Goal: Task Accomplishment & Management: Manage account settings

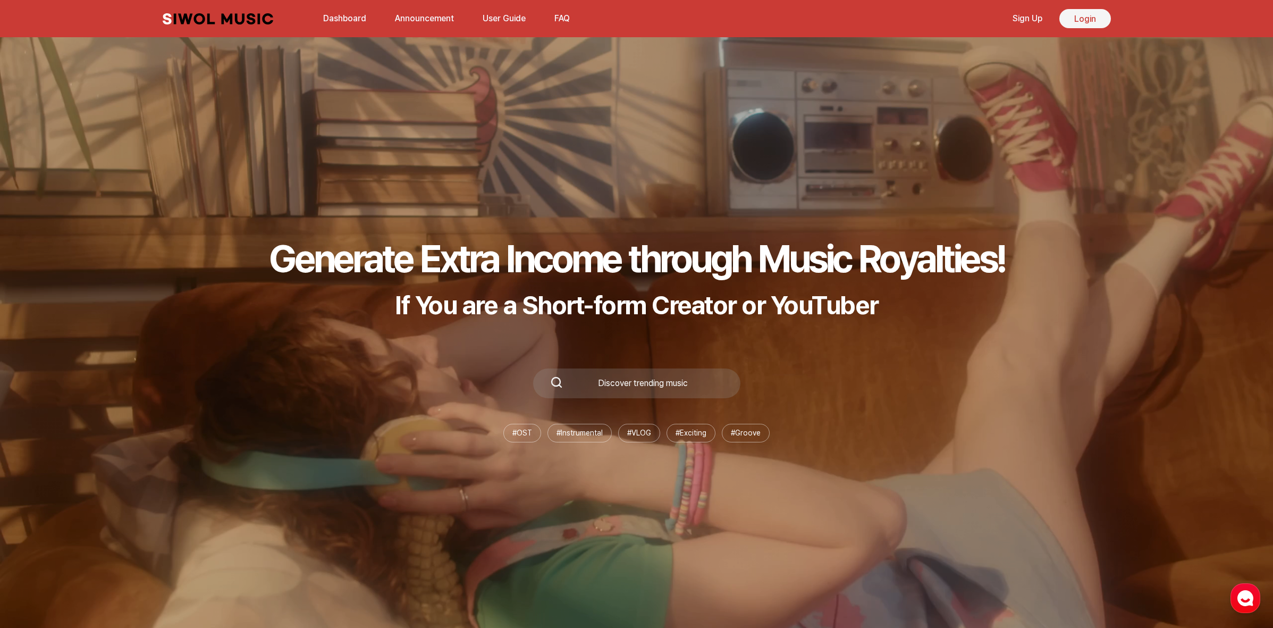
click at [1069, 20] on link "Login" at bounding box center [1085, 18] width 52 height 19
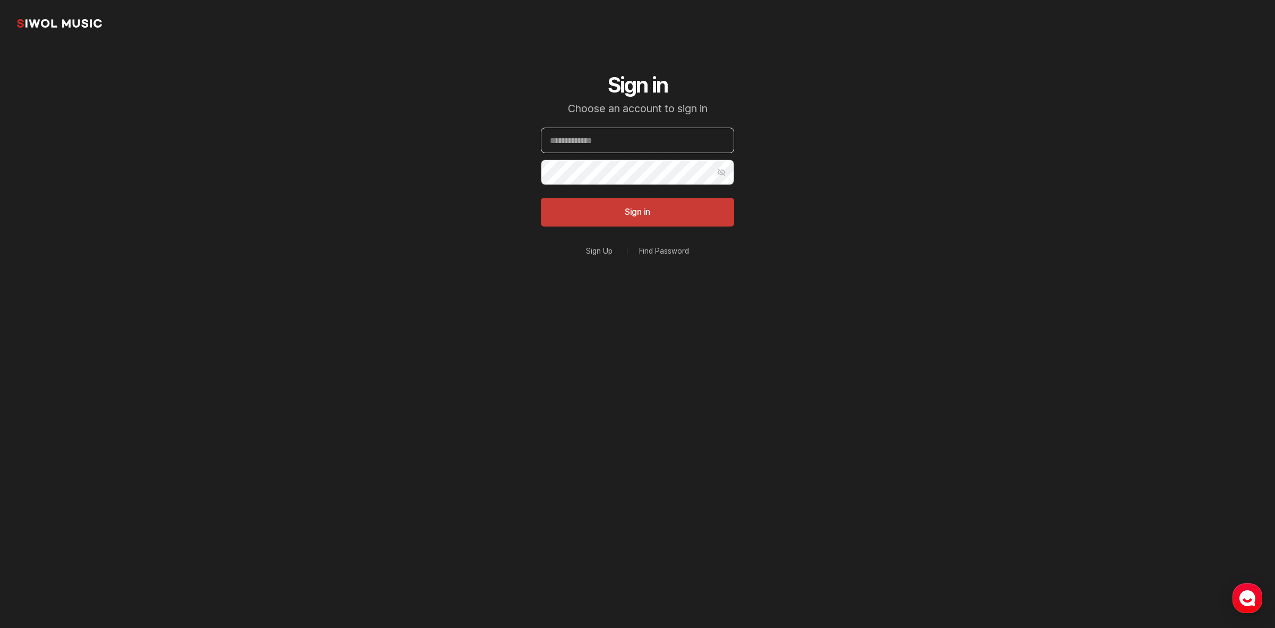
click at [604, 150] on input "Email" at bounding box center [637, 141] width 193 height 26
type input "**********"
click at [541, 198] on button "Sign in" at bounding box center [637, 212] width 193 height 29
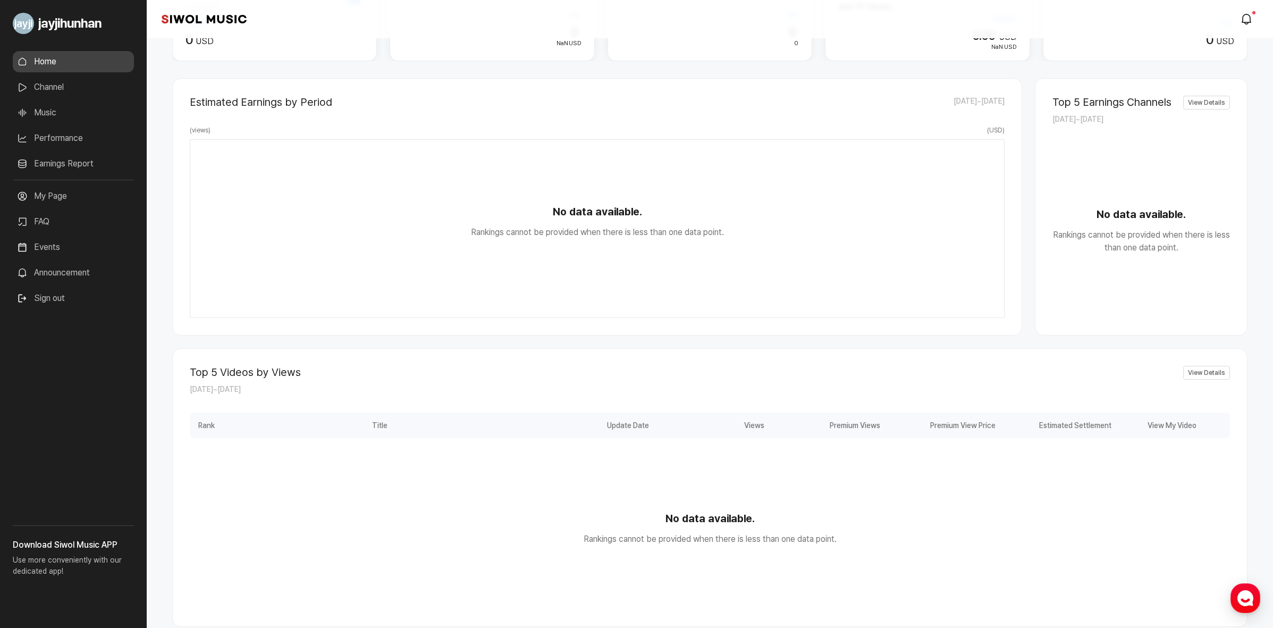
scroll to position [219, 0]
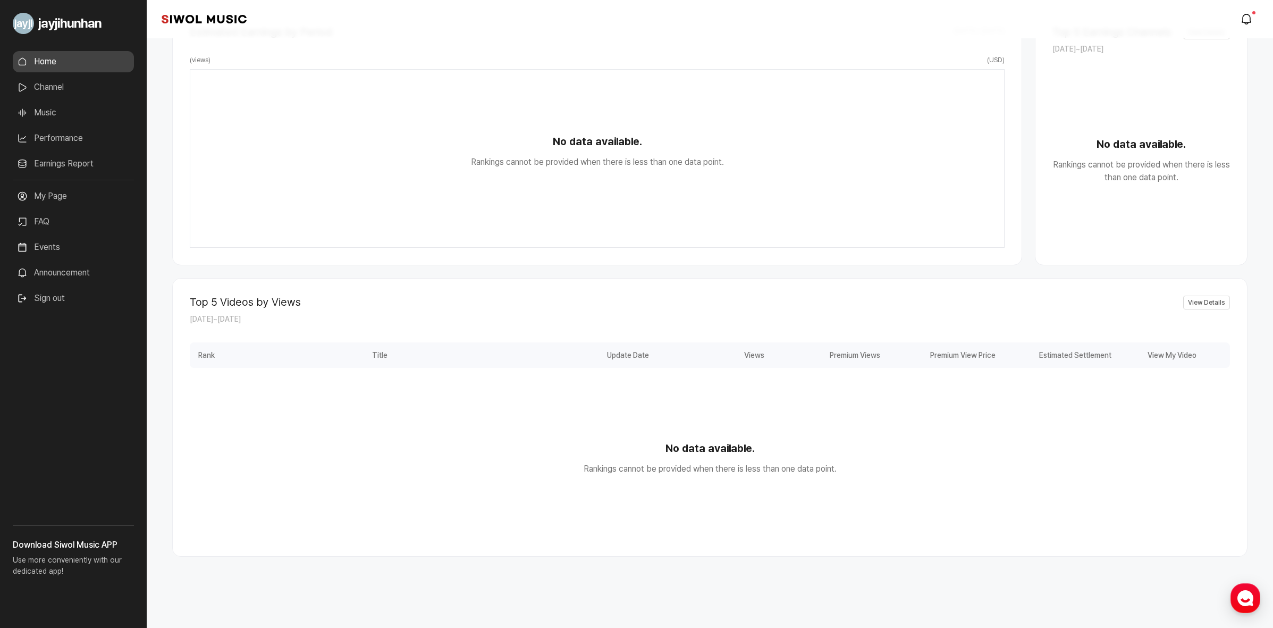
click at [61, 204] on link "My Page" at bounding box center [73, 195] width 121 height 21
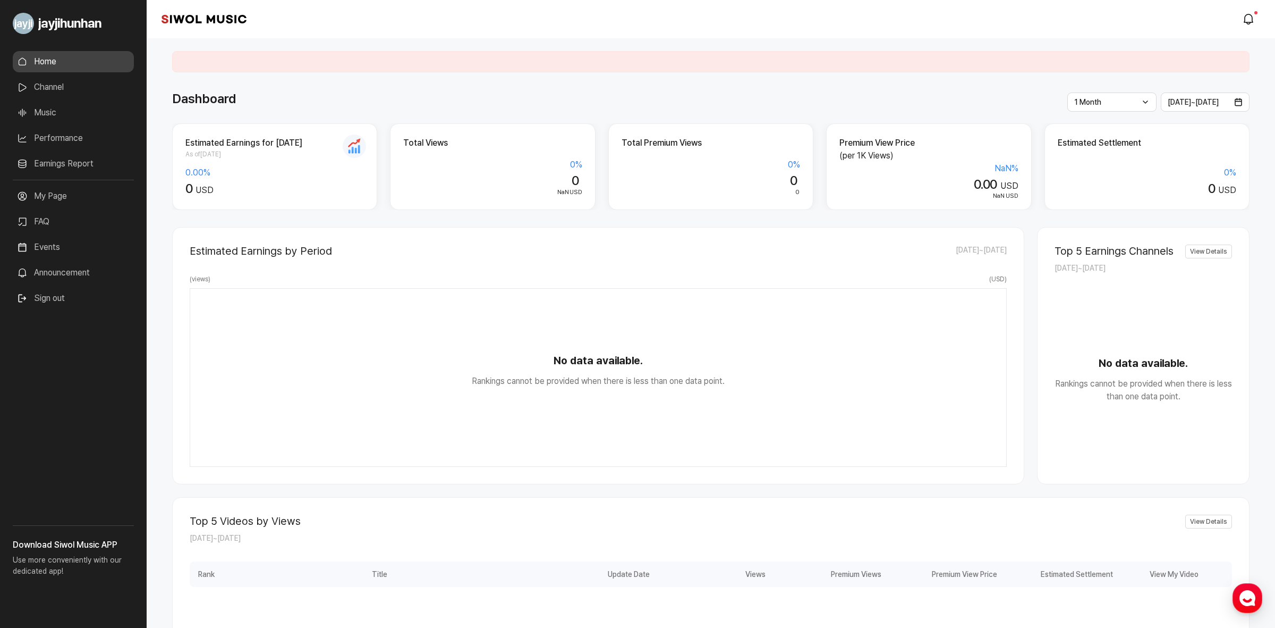
select select
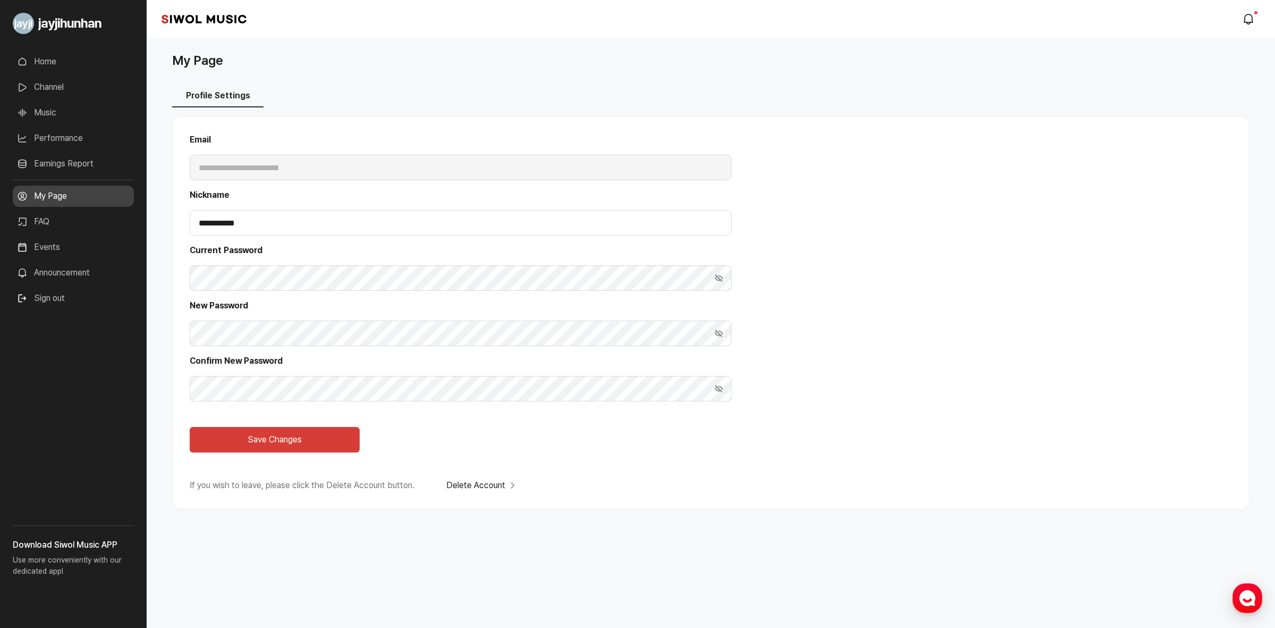
click at [466, 485] on button "Delete Account" at bounding box center [482, 485] width 72 height 13
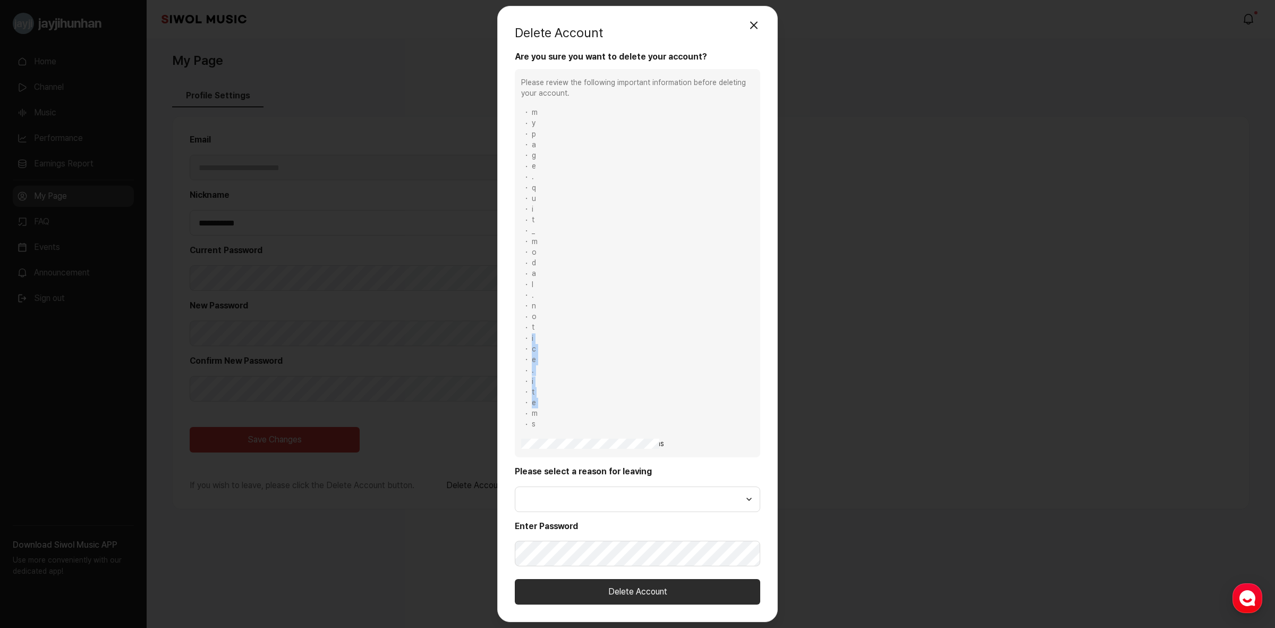
drag, startPoint x: 546, startPoint y: 328, endPoint x: 535, endPoint y: 408, distance: 80.5
click at [535, 408] on ul "m y p a g e . q u i t _ m o d a l . n o t i c e . i t e m s" at bounding box center [637, 268] width 233 height 323
click at [653, 493] on select "* * * * * * * * * * * * * * * * * * * * * * * * * * * * * * * *" at bounding box center [637, 499] width 245 height 26
click at [808, 377] on div "Delete Account Close Are you sure you want to delete your account? Please revie…" at bounding box center [637, 314] width 1275 height 628
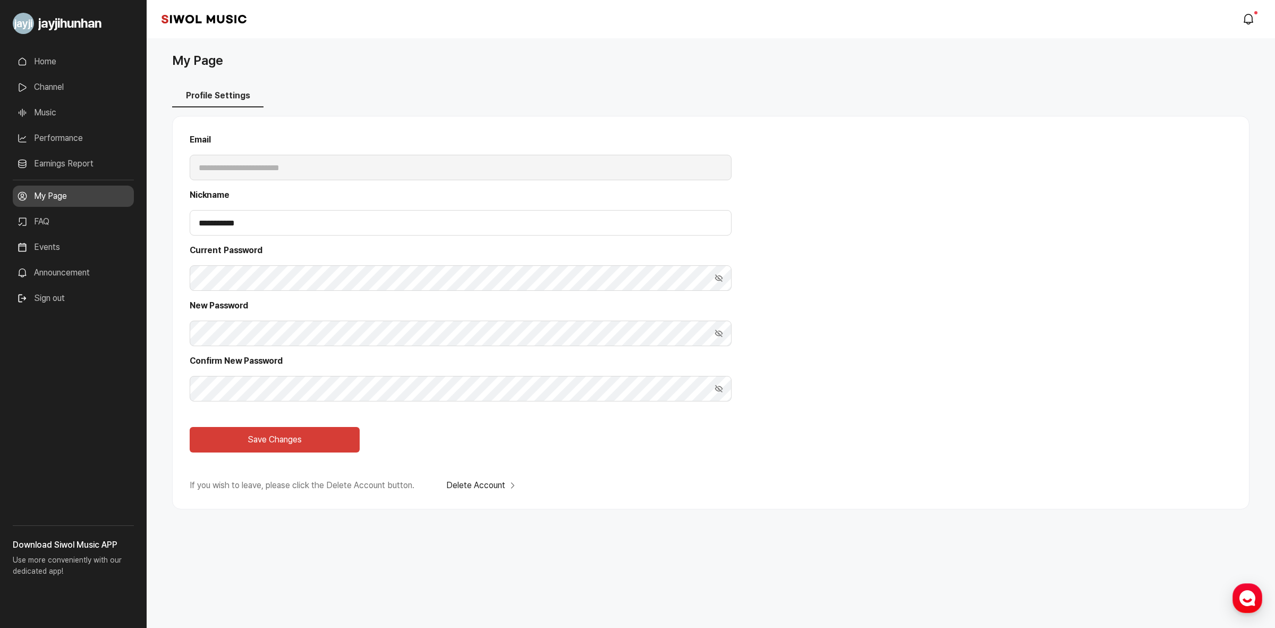
click at [498, 484] on button "Delete Account" at bounding box center [482, 485] width 72 height 13
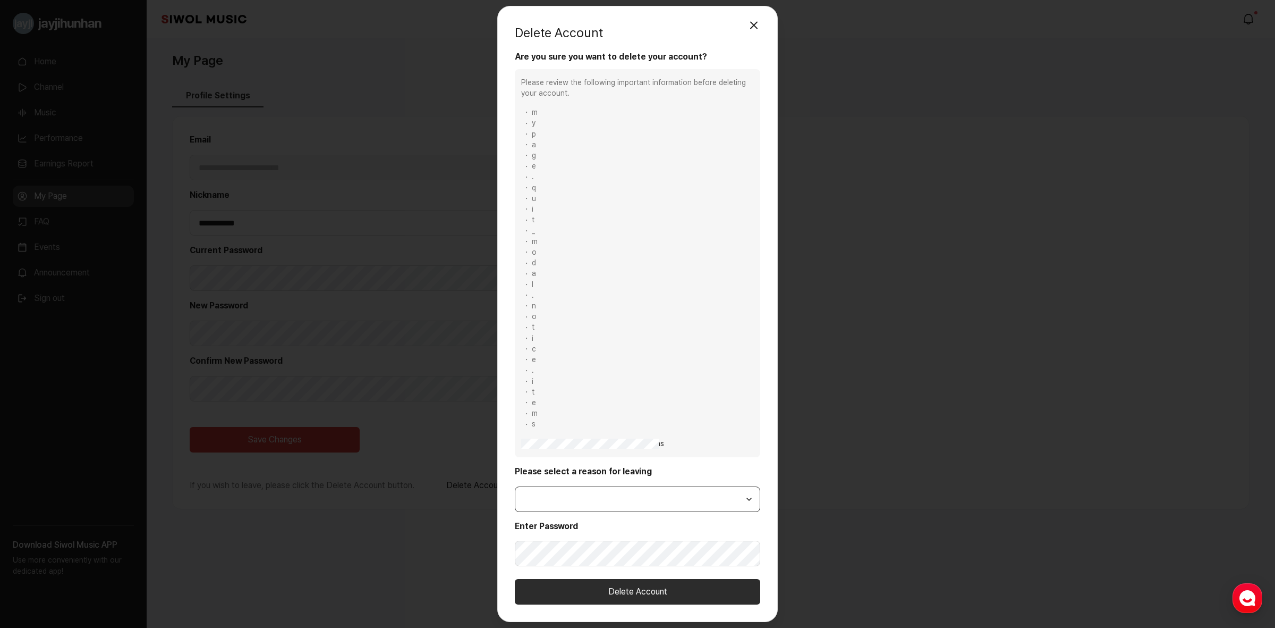
click at [583, 497] on select "* * * * * * * * * * * * * * * * * * * * * * * * * * * * * * * *" at bounding box center [637, 499] width 245 height 26
click at [641, 73] on div "Please review the following important information before deleting your account.…" at bounding box center [637, 263] width 245 height 388
click at [609, 489] on select "* * * * * * * * * * * * * * * * * * * * * * * * * * * * * * * *" at bounding box center [637, 499] width 245 height 26
click at [671, 495] on select "* * * * * * * * * * * * * * * * * * * * * * * * * * * * * * * *" at bounding box center [637, 499] width 245 height 26
click at [750, 502] on select "* * * * * * * * * * * * * * * * * * * * * * * * * * * * * * * *" at bounding box center [637, 499] width 245 height 26
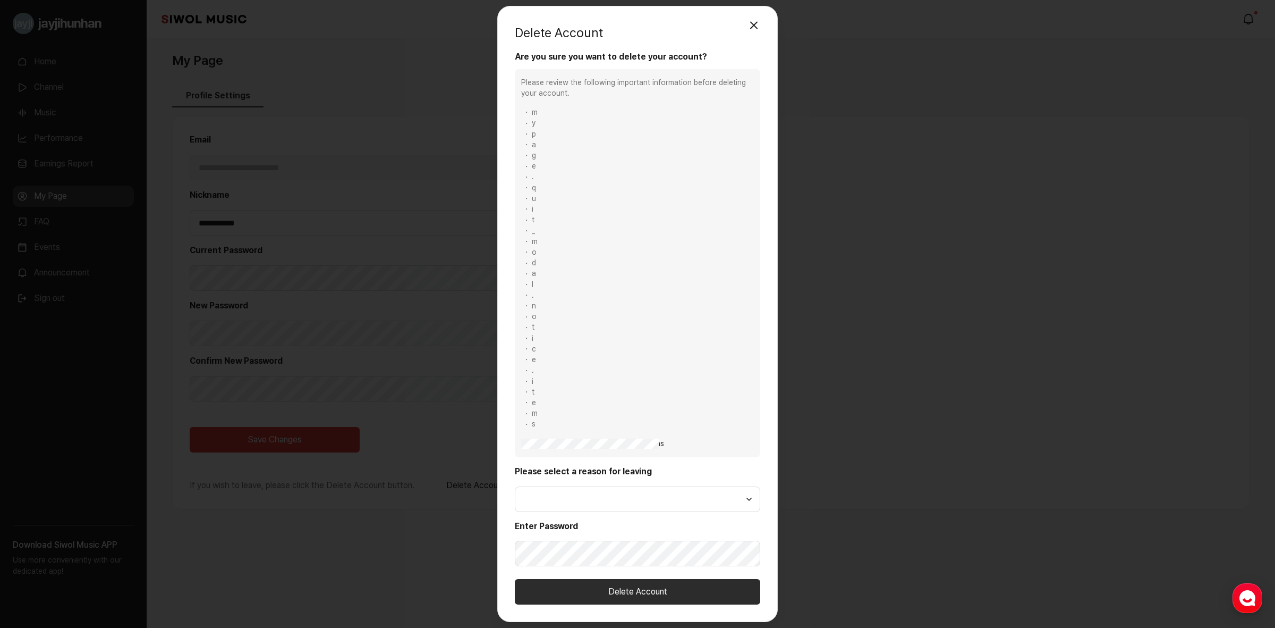
click at [697, 333] on li "i" at bounding box center [637, 338] width 233 height 11
